Goal: Information Seeking & Learning: Learn about a topic

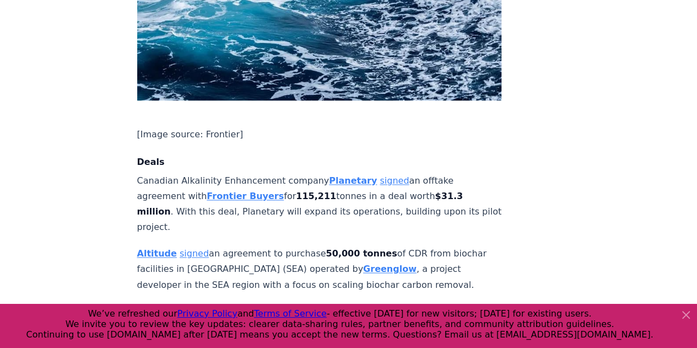
scroll to position [827, 0]
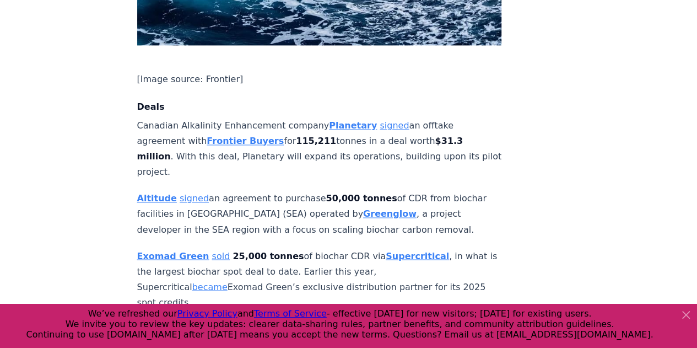
click at [386, 250] on strong "Supercritical" at bounding box center [417, 255] width 63 height 10
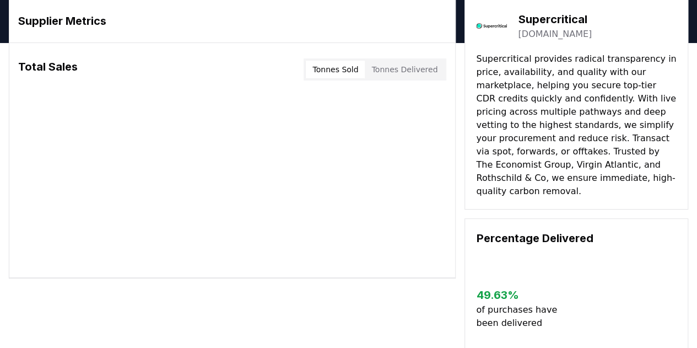
scroll to position [110, 0]
